Goal: Information Seeking & Learning: Learn about a topic

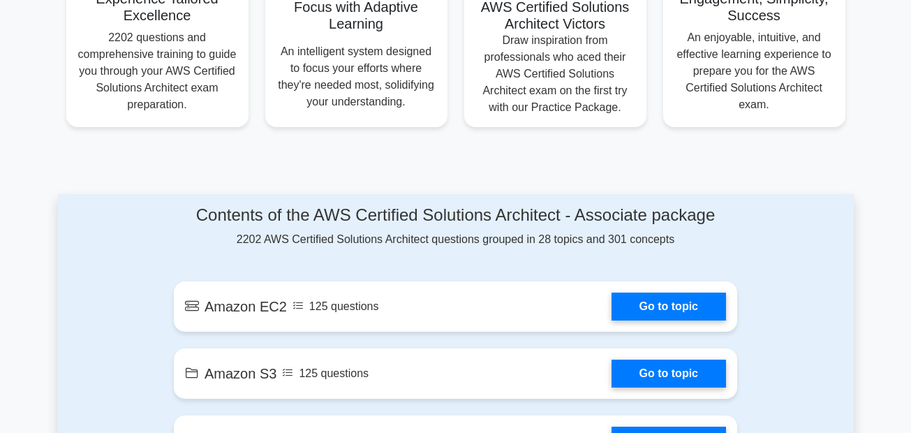
scroll to position [598, 0]
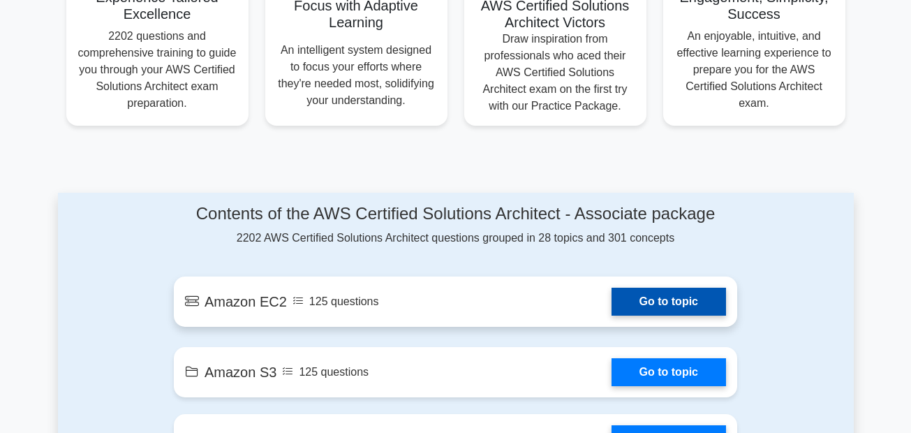
click at [653, 302] on link "Go to topic" at bounding box center [669, 302] width 115 height 28
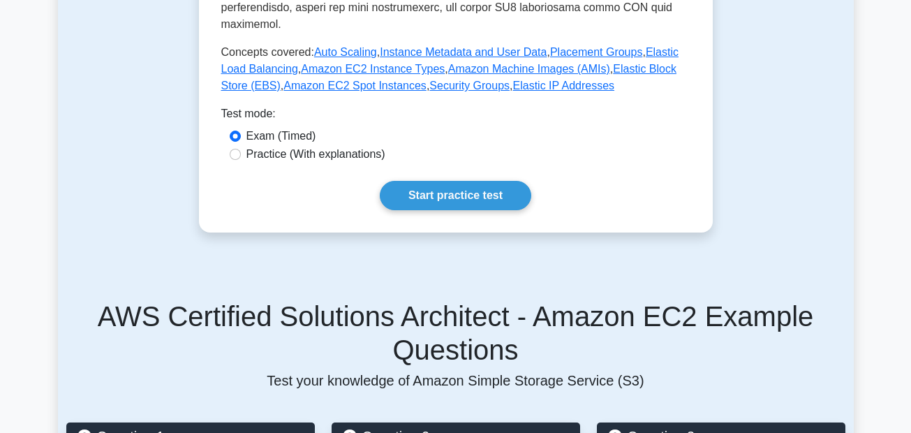
scroll to position [637, 0]
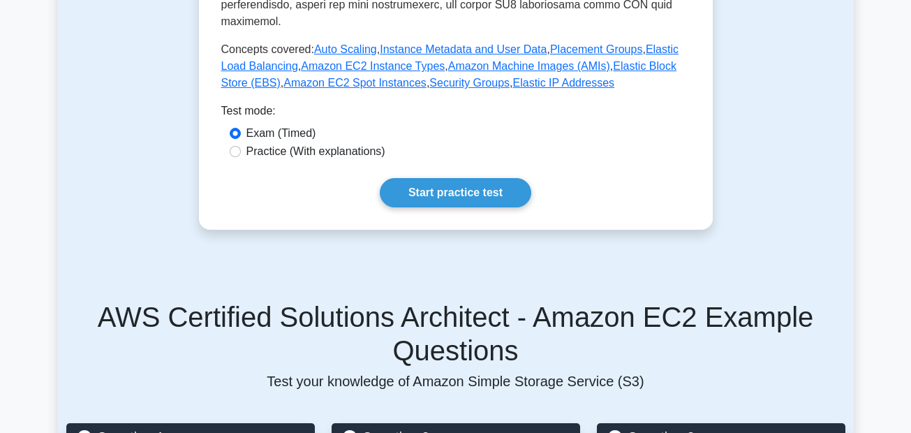
click at [361, 143] on label "Practice (With explanations)" at bounding box center [315, 151] width 139 height 17
click at [241, 146] on input "Practice (With explanations)" at bounding box center [235, 151] width 11 height 11
radio input "true"
click at [422, 178] on link "Start practice test" at bounding box center [456, 192] width 152 height 29
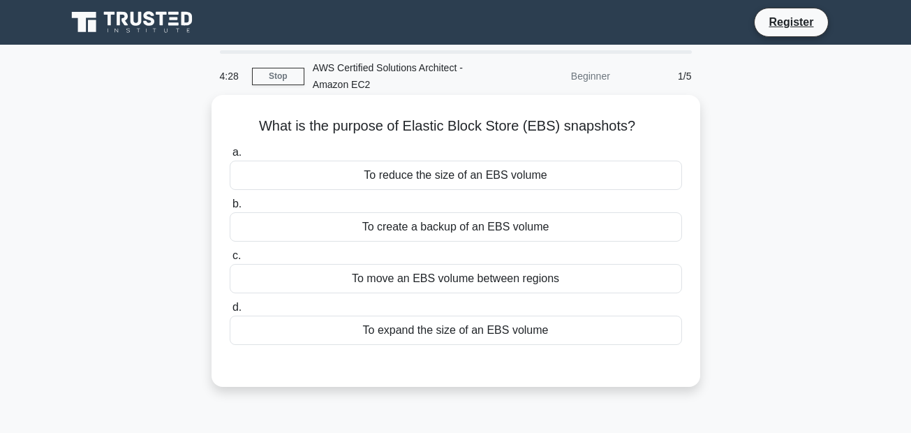
click at [448, 332] on div "To expand the size of an EBS volume" at bounding box center [456, 330] width 452 height 29
click at [230, 312] on input "d. To expand the size of an EBS volume" at bounding box center [230, 307] width 0 height 9
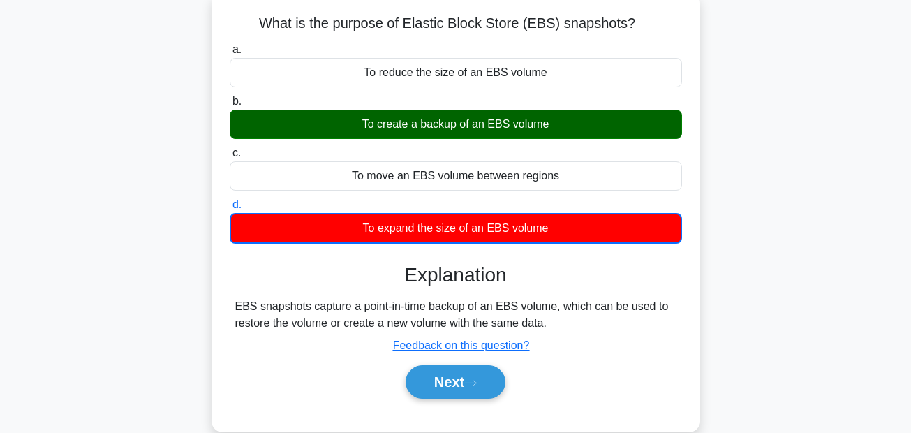
scroll to position [105, 0]
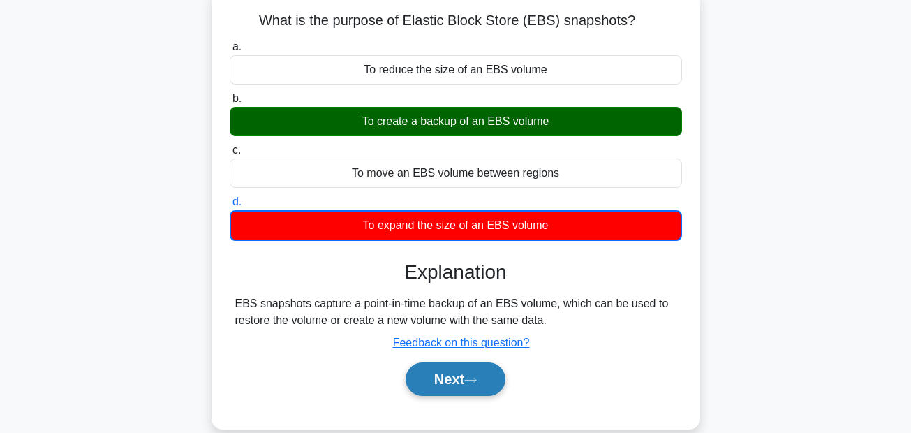
click at [455, 392] on button "Next" at bounding box center [456, 379] width 100 height 34
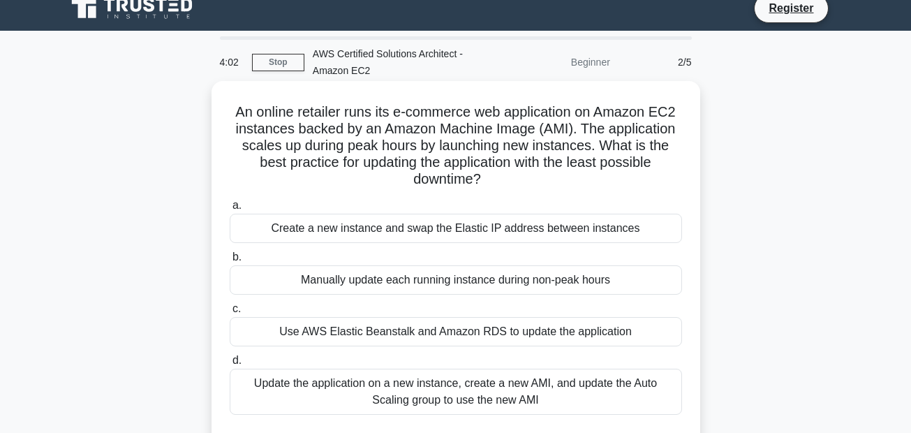
scroll to position [0, 0]
